Goal: Task Accomplishment & Management: Manage account settings

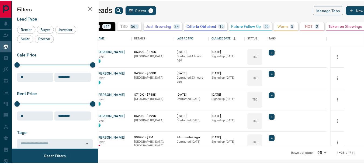
scroll to position [111, 262]
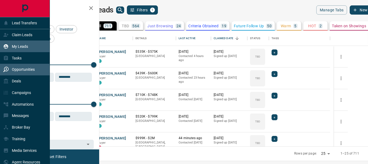
click at [18, 72] on div "Opportunities" at bounding box center [19, 69] width 32 height 9
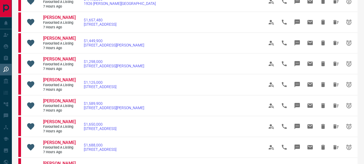
scroll to position [171, 0]
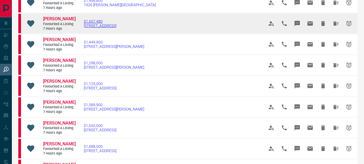
click at [93, 23] on span "$1,657,480" at bounding box center [100, 21] width 33 height 4
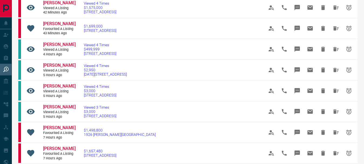
scroll to position [0, 0]
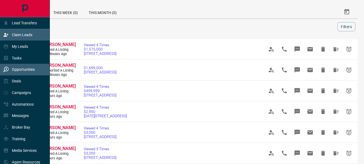
click at [18, 34] on p "Claim Leads" at bounding box center [22, 35] width 20 height 4
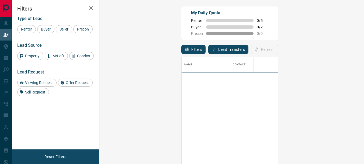
scroll to position [118, 249]
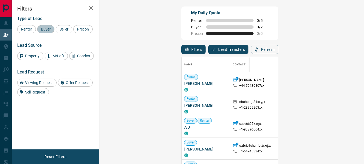
click at [47, 29] on span "Buyer" at bounding box center [45, 29] width 13 height 4
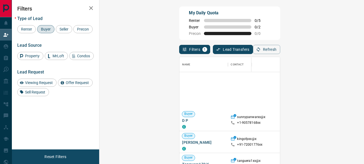
scroll to position [725, 0]
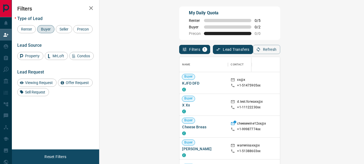
click at [45, 29] on span "Buyer" at bounding box center [45, 29] width 13 height 4
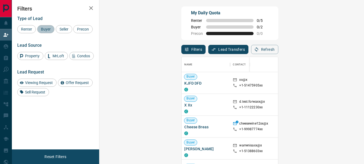
click at [45, 29] on span "Buyer" at bounding box center [45, 29] width 13 height 4
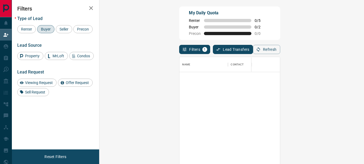
scroll to position [468, 0]
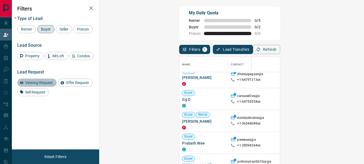
click at [45, 85] on span "Viewing Request" at bounding box center [39, 82] width 32 height 4
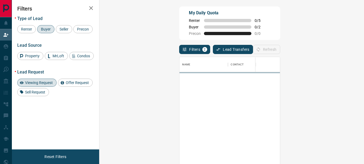
scroll to position [0, 0]
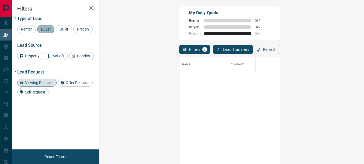
click at [46, 31] on span "Buyer" at bounding box center [45, 29] width 13 height 4
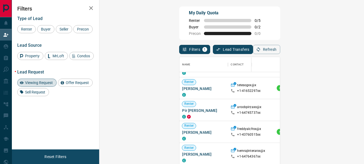
scroll to position [110, 0]
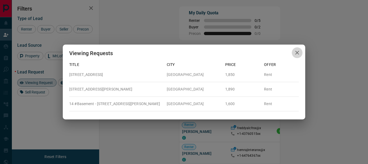
click at [295, 52] on icon "button" at bounding box center [297, 52] width 6 height 6
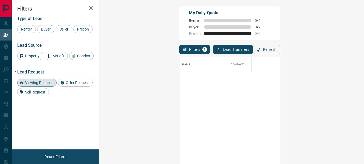
scroll to position [0, 0]
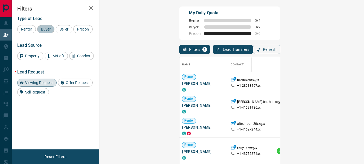
click at [47, 31] on span "Buyer" at bounding box center [45, 29] width 13 height 4
click at [47, 85] on span "Viewing Request" at bounding box center [39, 82] width 32 height 4
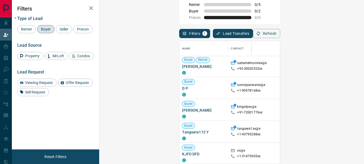
scroll to position [642, 0]
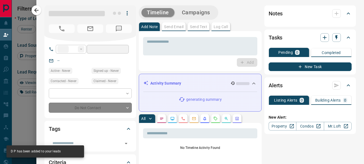
type input "**"
type input "**********"
type input "**"
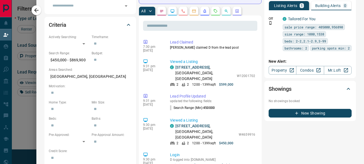
scroll to position [139, 0]
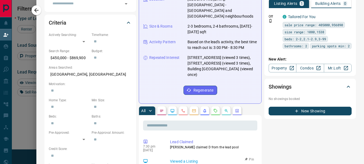
click at [180, 163] on link "[STREET_ADDRESS]" at bounding box center [192, 166] width 34 height 4
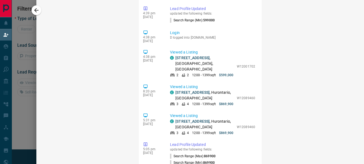
scroll to position [448, 0]
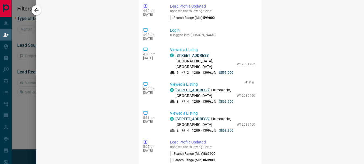
click at [190, 88] on link "[STREET_ADDRESS]" at bounding box center [192, 90] width 34 height 4
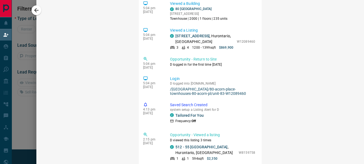
scroll to position [179, 0]
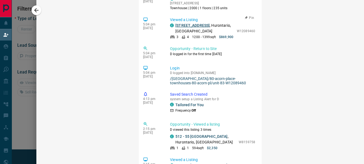
click at [185, 23] on link "[STREET_ADDRESS]" at bounding box center [192, 25] width 34 height 4
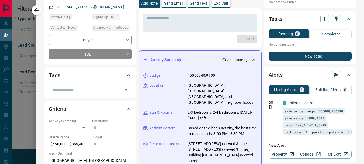
scroll to position [0, 0]
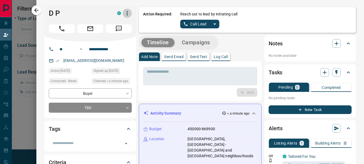
click at [124, 15] on icon "button" at bounding box center [127, 13] width 6 height 6
click at [115, 30] on li "Reallocate" at bounding box center [112, 32] width 32 height 8
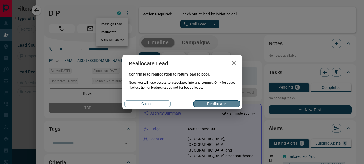
click at [203, 102] on button "Reallocate" at bounding box center [216, 103] width 46 height 7
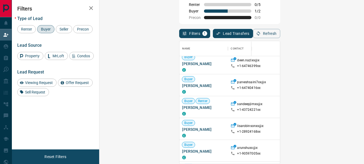
scroll to position [2741, 0]
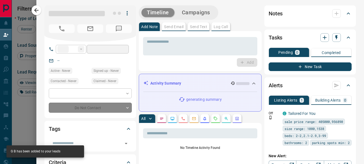
type input "**"
type input "**********"
type input "*"
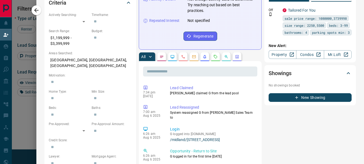
scroll to position [174, 0]
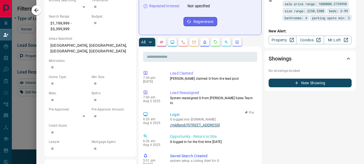
click at [208, 123] on link "/midland/[STREET_ADDRESS]" at bounding box center [212, 125] width 85 height 4
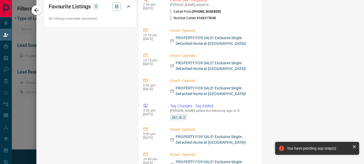
scroll to position [0, 0]
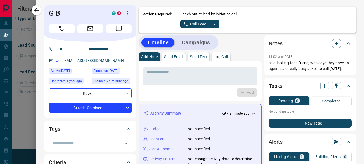
click at [124, 14] on icon "button" at bounding box center [127, 13] width 6 height 6
click at [117, 33] on li "Reallocate" at bounding box center [112, 32] width 32 height 8
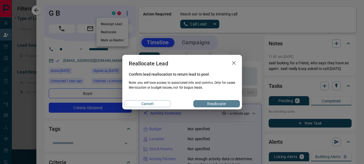
click at [207, 103] on button "Reallocate" at bounding box center [216, 103] width 46 height 7
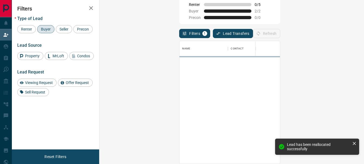
scroll to position [118, 249]
